Goal: Information Seeking & Learning: Learn about a topic

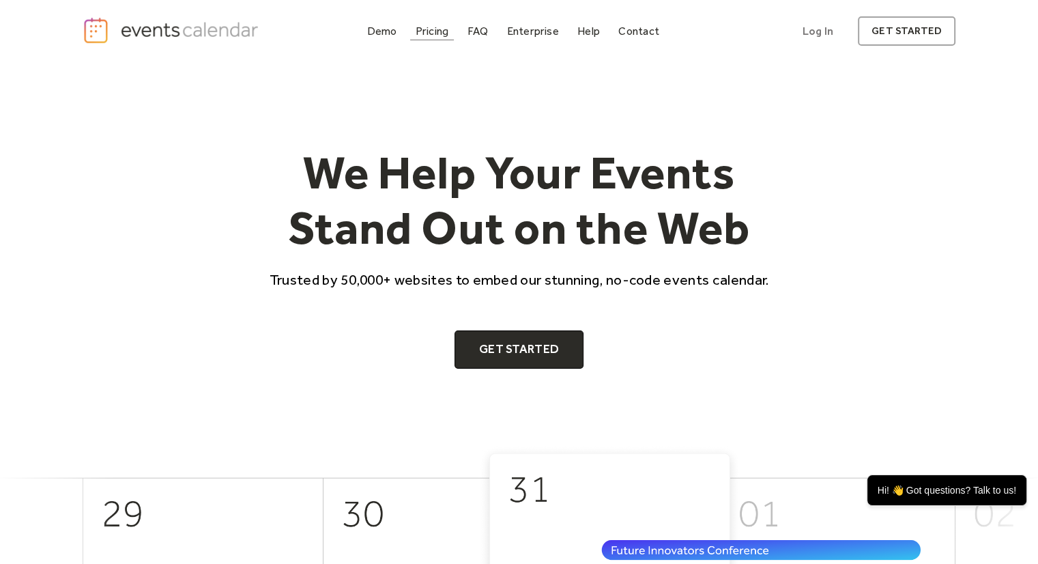
click at [433, 35] on div "Pricing" at bounding box center [432, 31] width 33 height 8
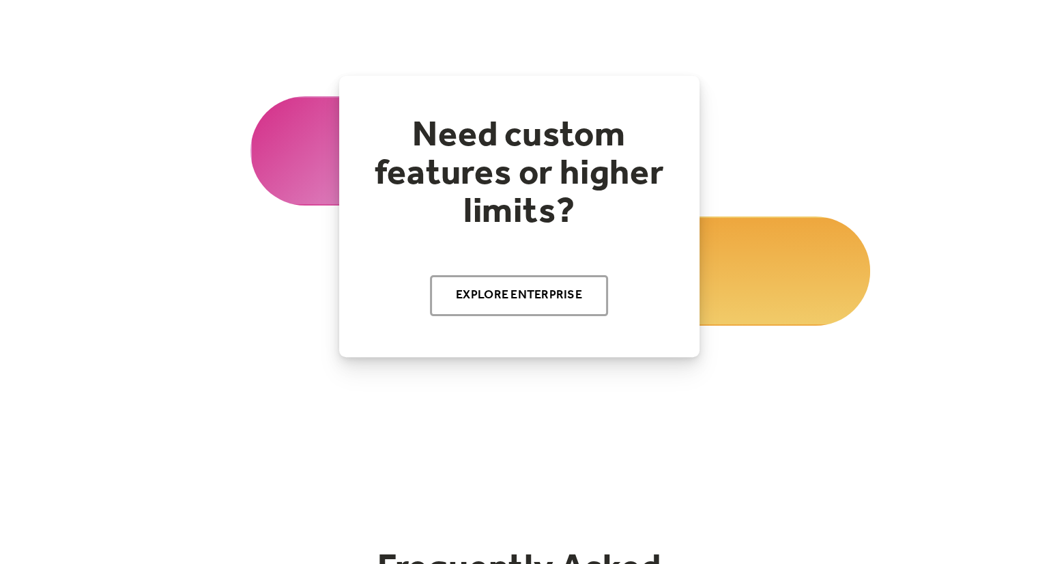
scroll to position [303, 0]
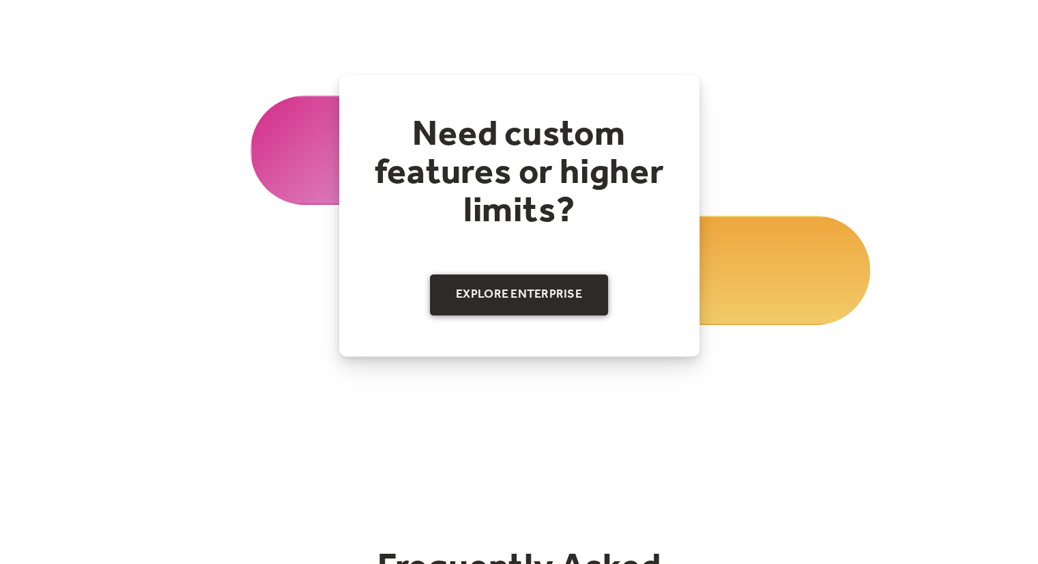
click at [551, 288] on link "Explore Enterprise" at bounding box center [519, 294] width 178 height 41
